Goal: Obtain resource: Obtain resource

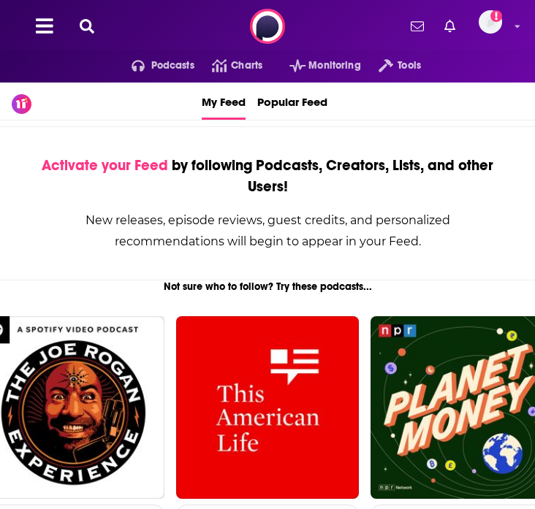
click at [88, 23] on icon at bounding box center [87, 26] width 15 height 15
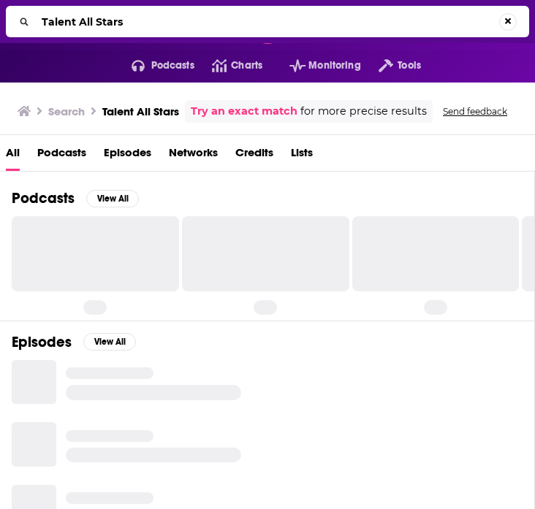
click at [96, 25] on input "Talent All Stars" at bounding box center [267, 21] width 463 height 23
type input "Talent All-Stars"
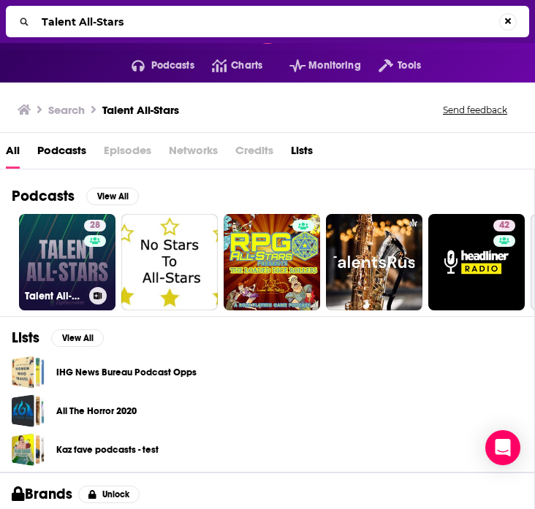
click at [58, 238] on link "28 Talent All-Stars" at bounding box center [67, 262] width 96 height 96
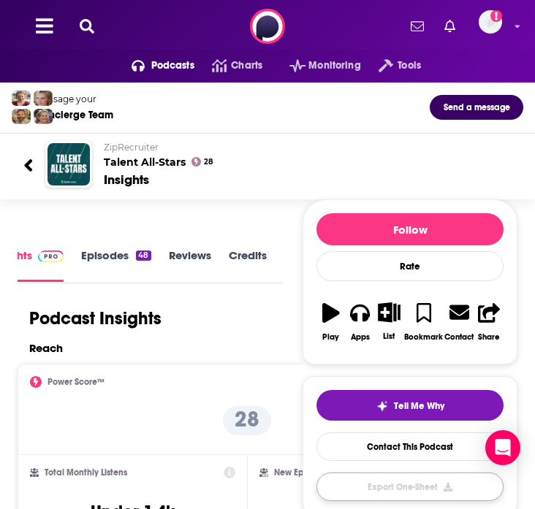
click at [433, 483] on button "Export One-Sheet" at bounding box center [409, 487] width 187 height 28
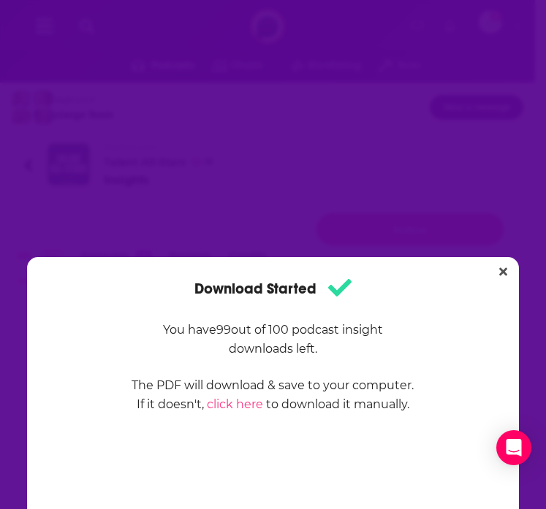
drag, startPoint x: 416, startPoint y: 153, endPoint x: 429, endPoint y: 141, distance: 18.1
click at [416, 153] on div "Download Started You have 99 out of 100 podcast insight downloads left. The PDF…" at bounding box center [273, 254] width 546 height 509
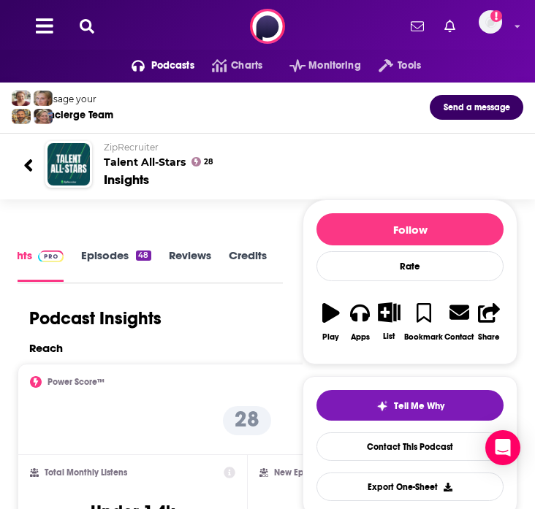
scroll to position [2, 0]
